Goal: Find specific page/section: Find specific page/section

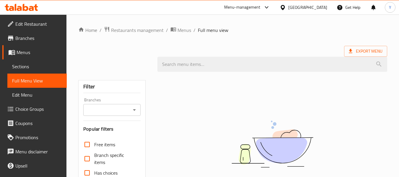
click at [319, 5] on div "[GEOGRAPHIC_DATA]" at bounding box center [307, 7] width 39 height 7
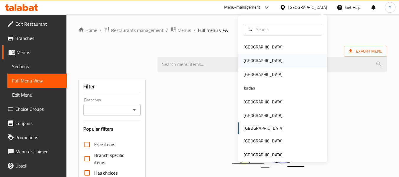
click at [252, 62] on div "[GEOGRAPHIC_DATA]" at bounding box center [263, 61] width 48 height 14
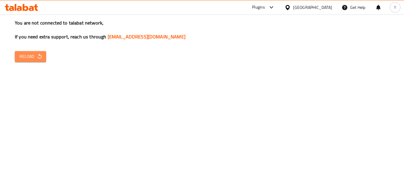
click at [38, 59] on icon "button" at bounding box center [40, 57] width 6 height 6
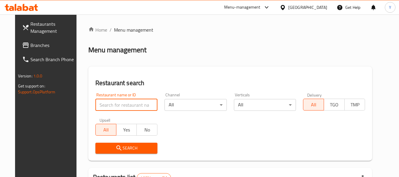
click at [120, 104] on input "search" at bounding box center [126, 105] width 62 height 12
paste input "Bakery house"
type input "Bakery house"
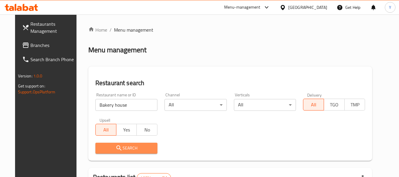
click at [118, 149] on span "Search" at bounding box center [126, 148] width 53 height 7
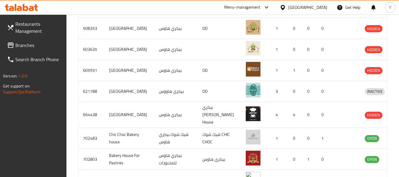
scroll to position [270, 0]
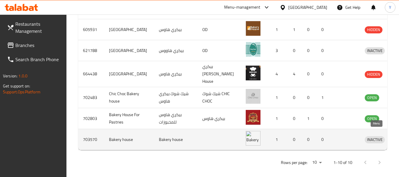
click at [397, 137] on icon "enhanced table" at bounding box center [400, 139] width 7 height 5
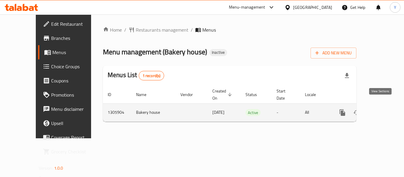
click at [381, 109] on icon "enhanced table" at bounding box center [384, 112] width 7 height 7
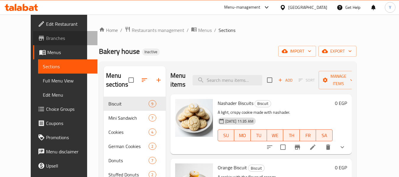
click at [49, 37] on span "Branches" at bounding box center [69, 38] width 47 height 7
